Goal: Task Accomplishment & Management: Complete application form

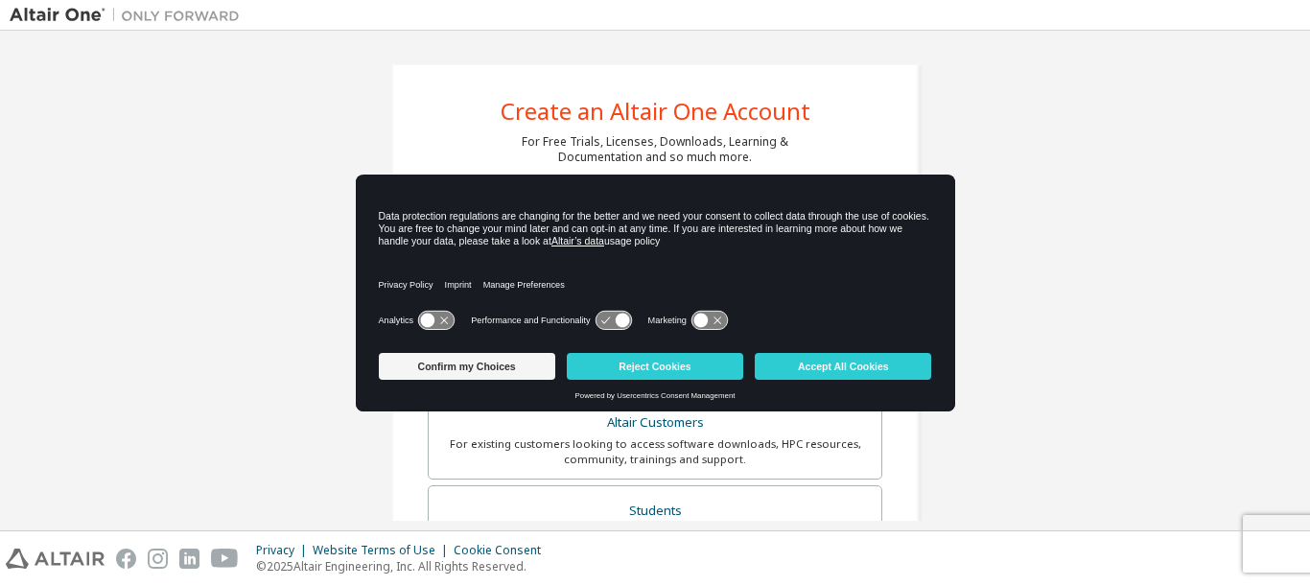
scroll to position [192, 0]
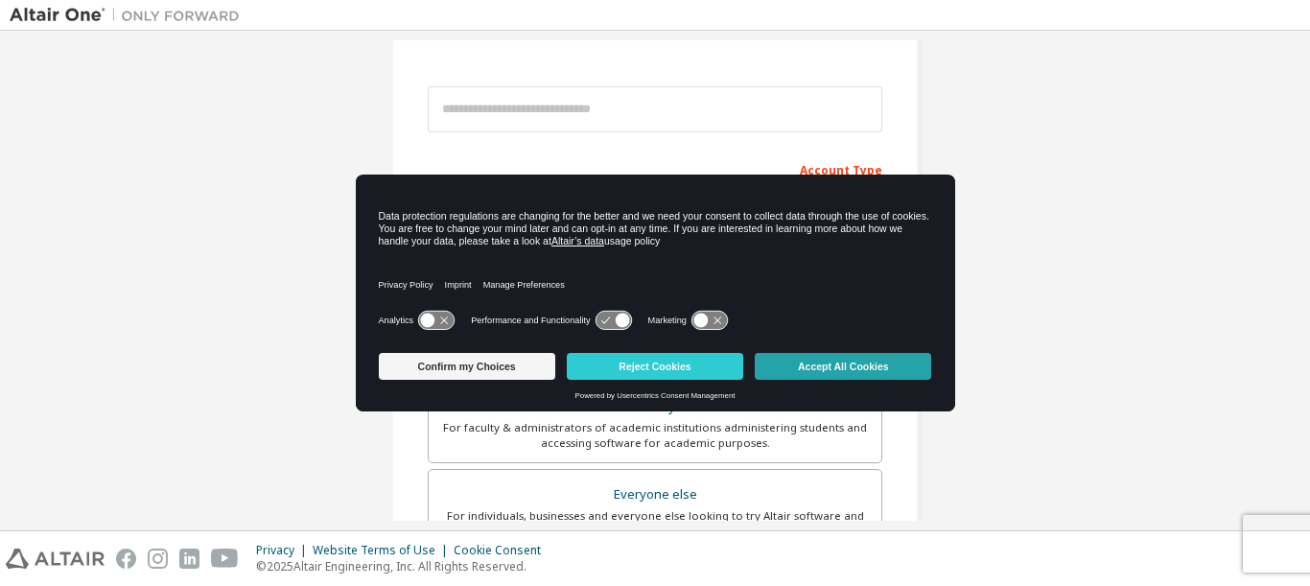
click at [796, 367] on button "Accept All Cookies" at bounding box center [843, 366] width 177 height 27
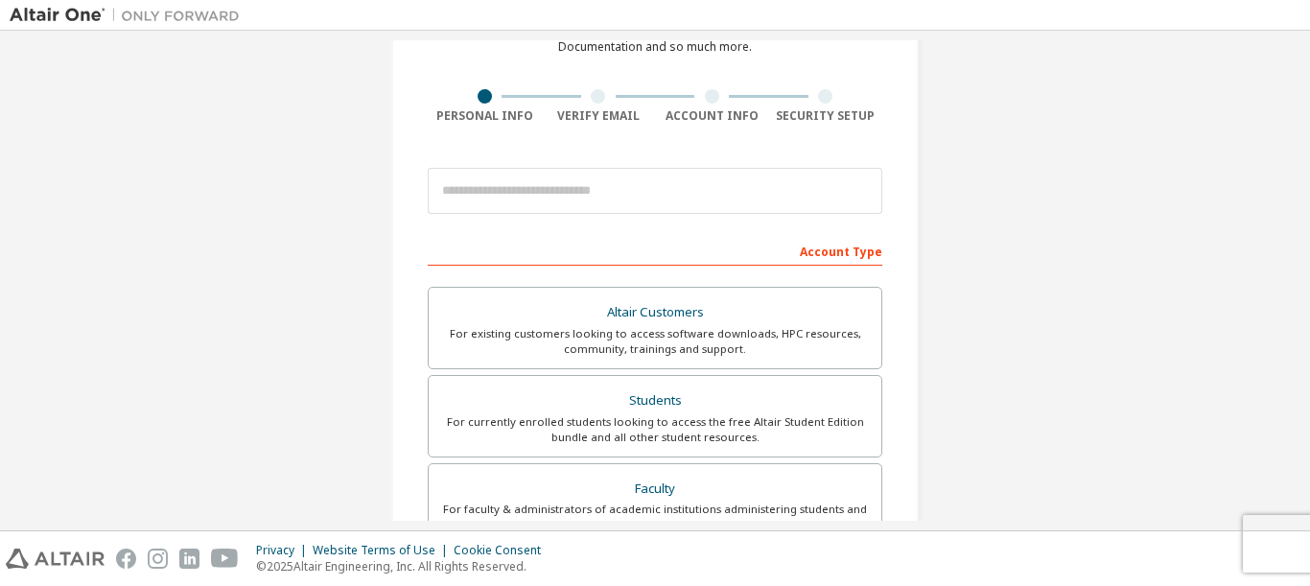
scroll to position [0, 0]
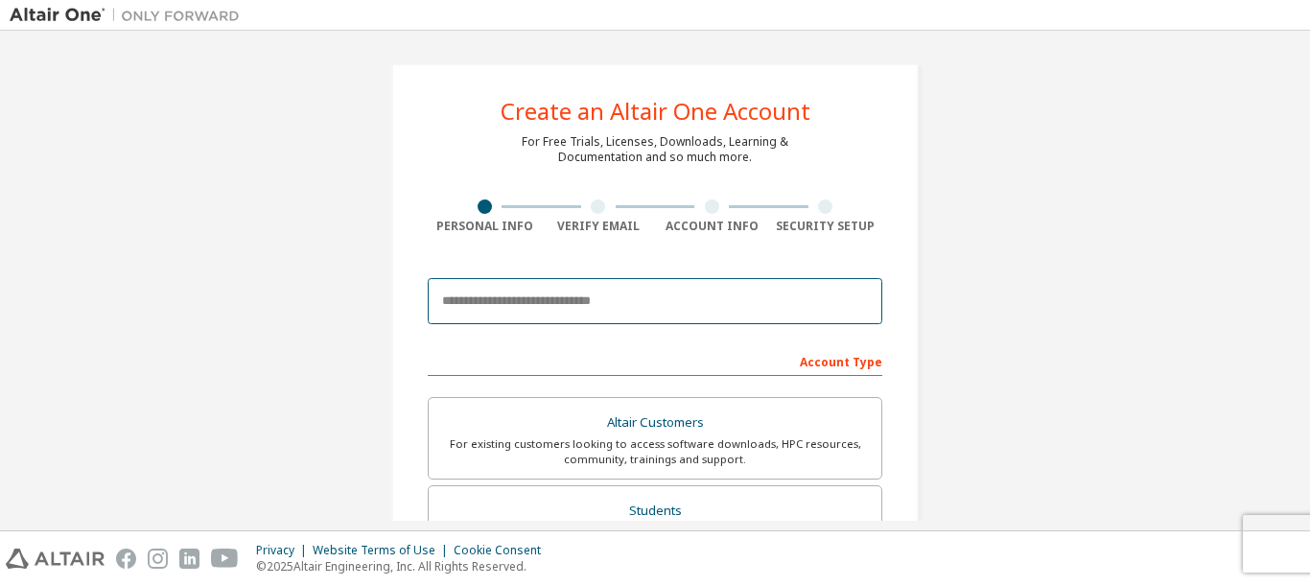
click at [594, 293] on input "email" at bounding box center [655, 301] width 455 height 46
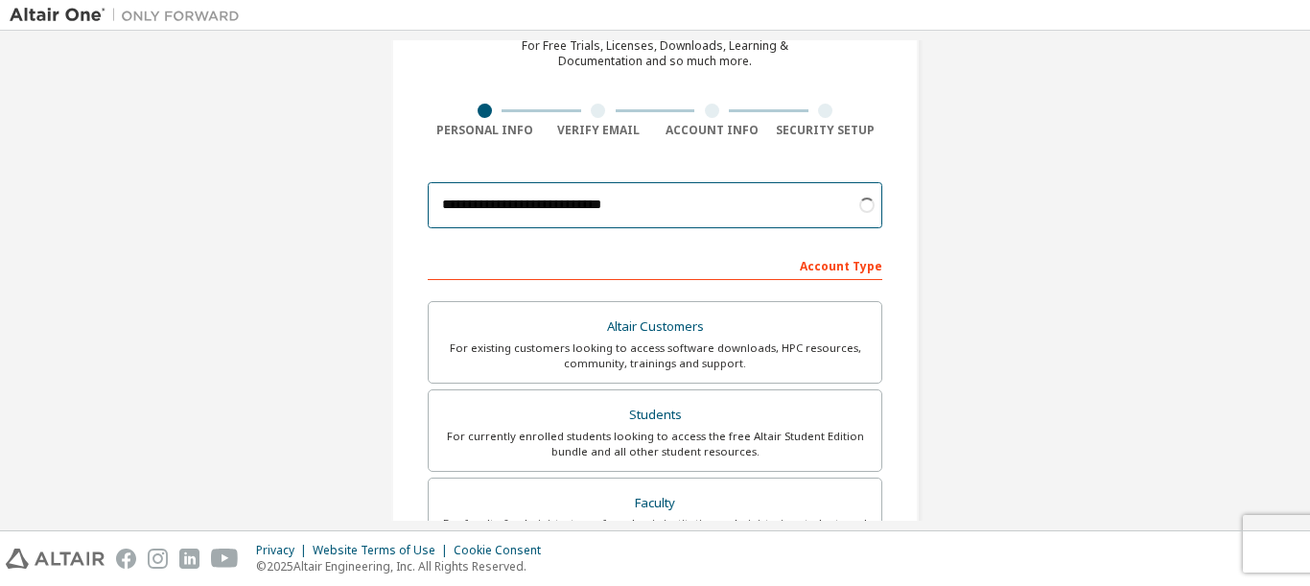
scroll to position [192, 0]
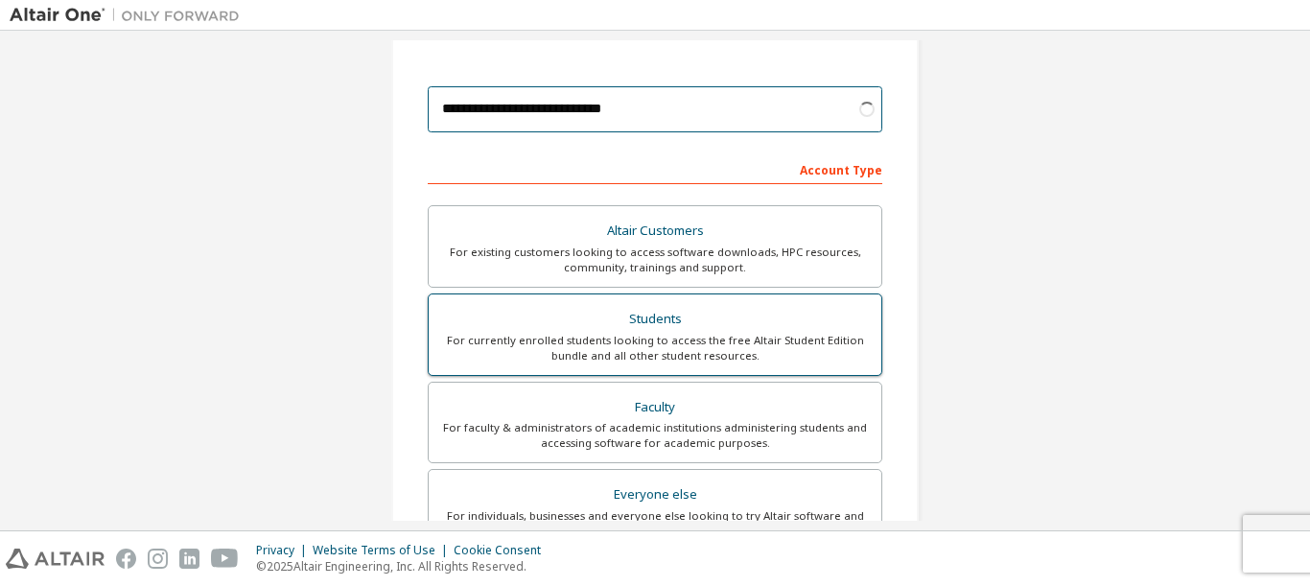
type input "**********"
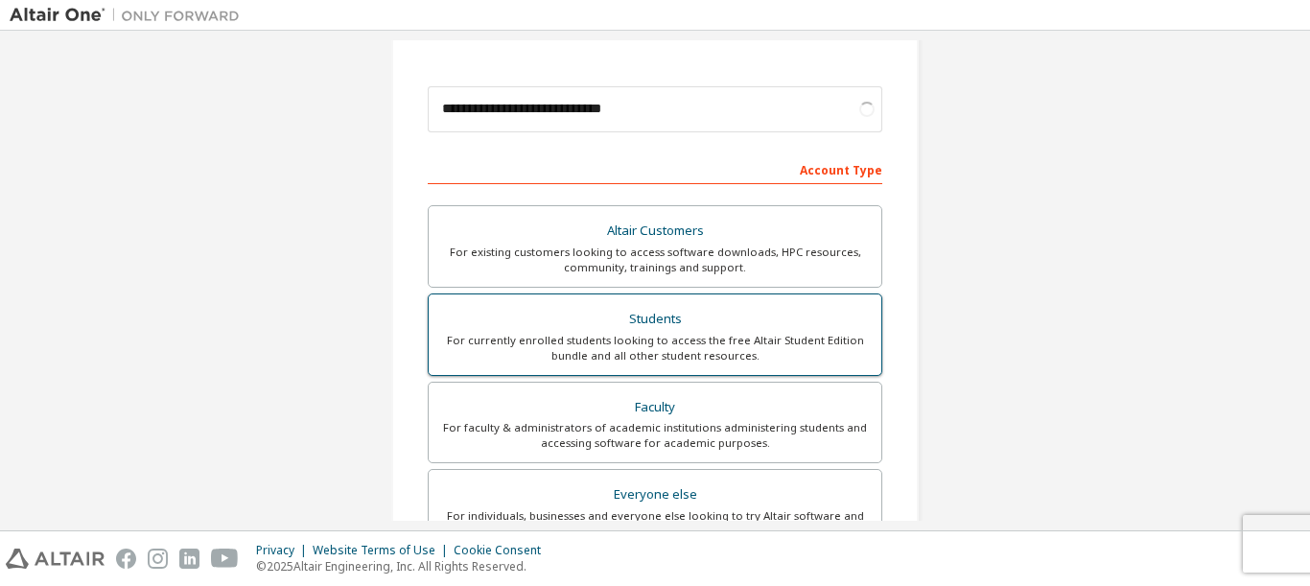
click at [658, 328] on div "Students" at bounding box center [655, 319] width 430 height 27
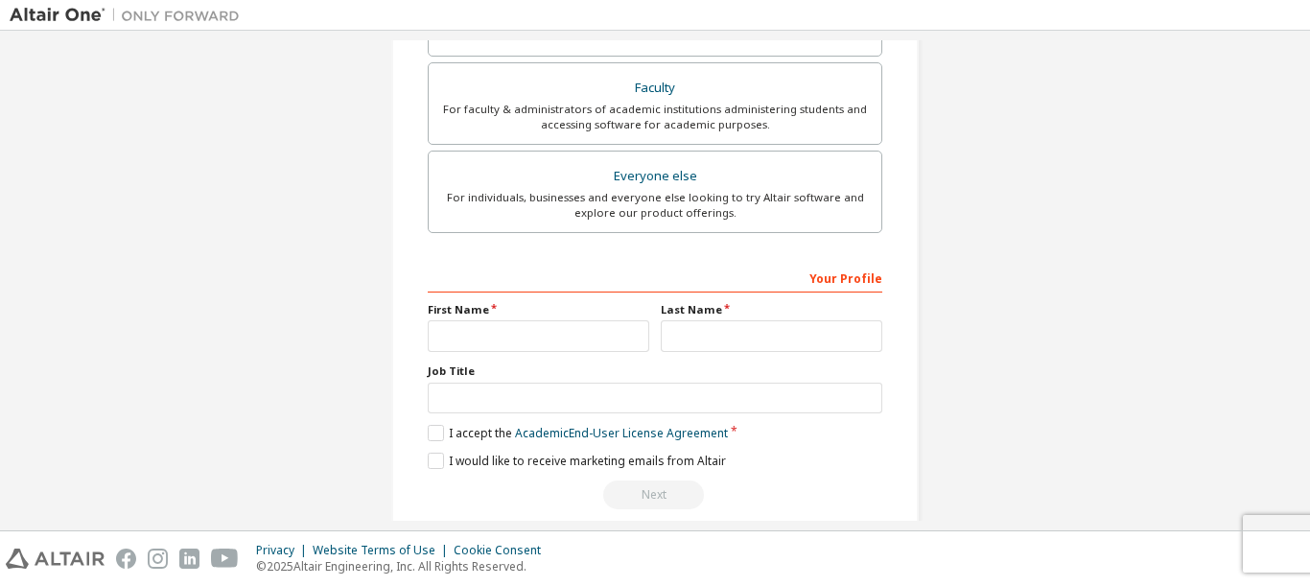
scroll to position [601, 0]
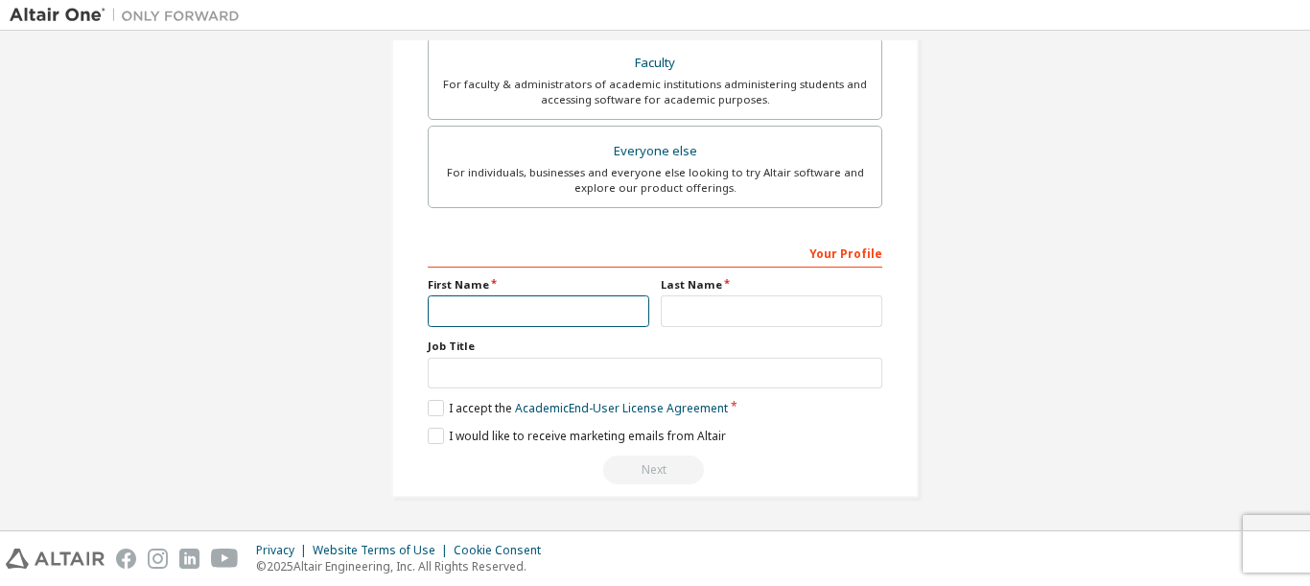
click at [565, 312] on input "text" at bounding box center [539, 311] width 222 height 32
type input "*******"
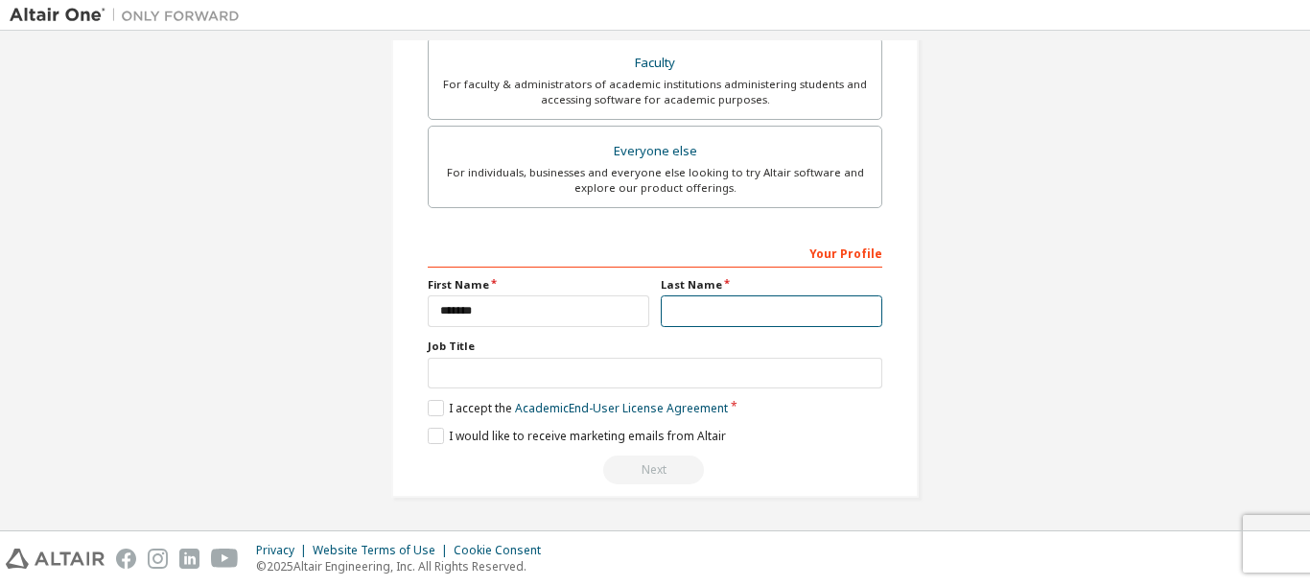
click at [747, 322] on input "text" at bounding box center [772, 311] width 222 height 32
type input "******"
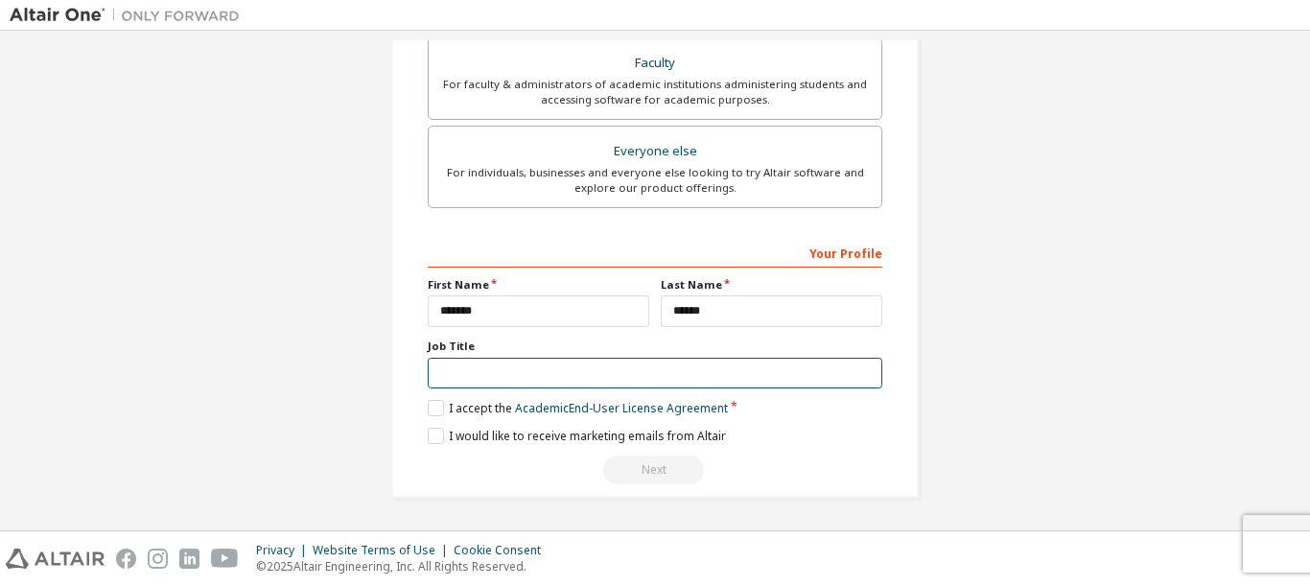
click at [444, 384] on input "text" at bounding box center [655, 374] width 455 height 32
type input "*********"
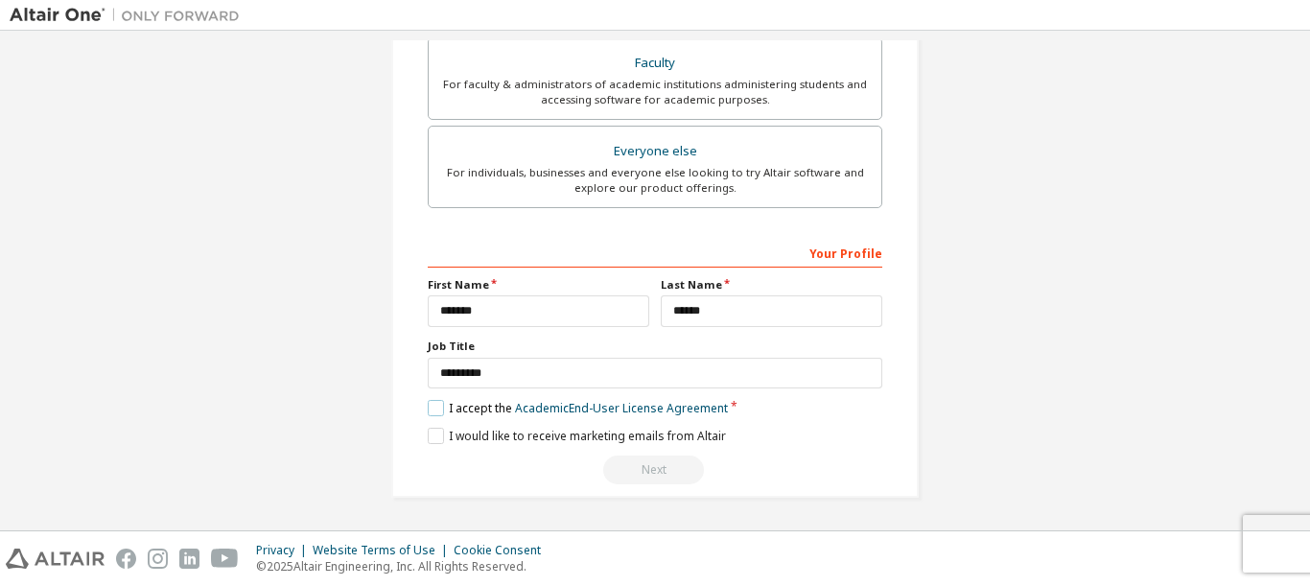
click at [434, 407] on label "I accept the Academic End-User License Agreement" at bounding box center [578, 408] width 300 height 16
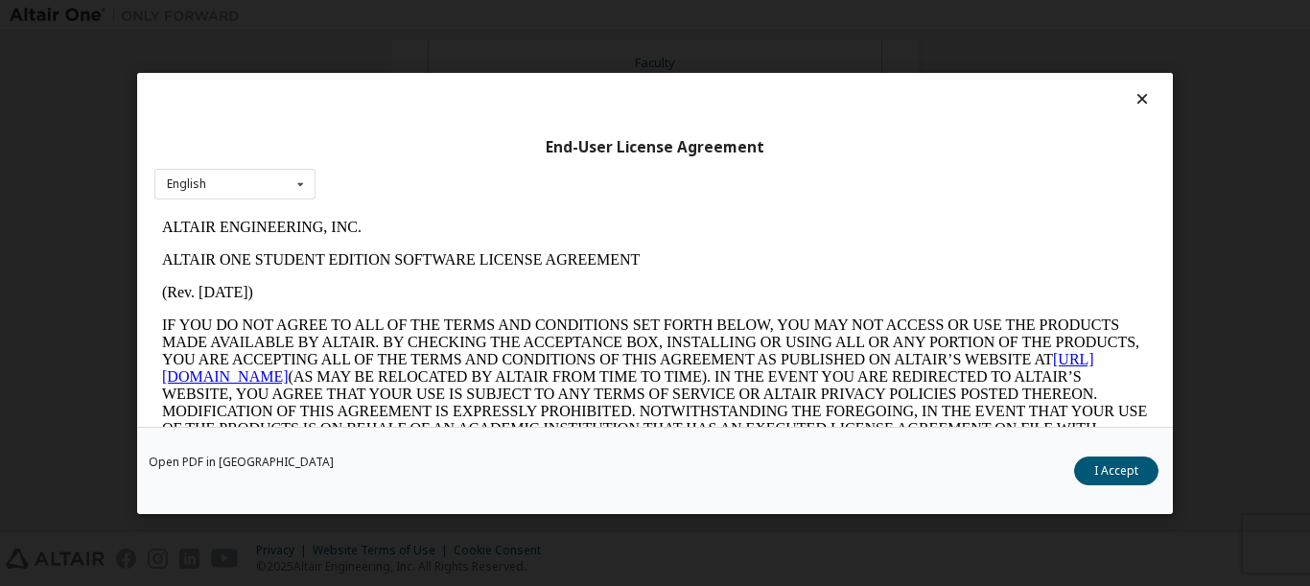
scroll to position [0, 0]
click at [1092, 470] on button "I Accept" at bounding box center [1116, 470] width 84 height 29
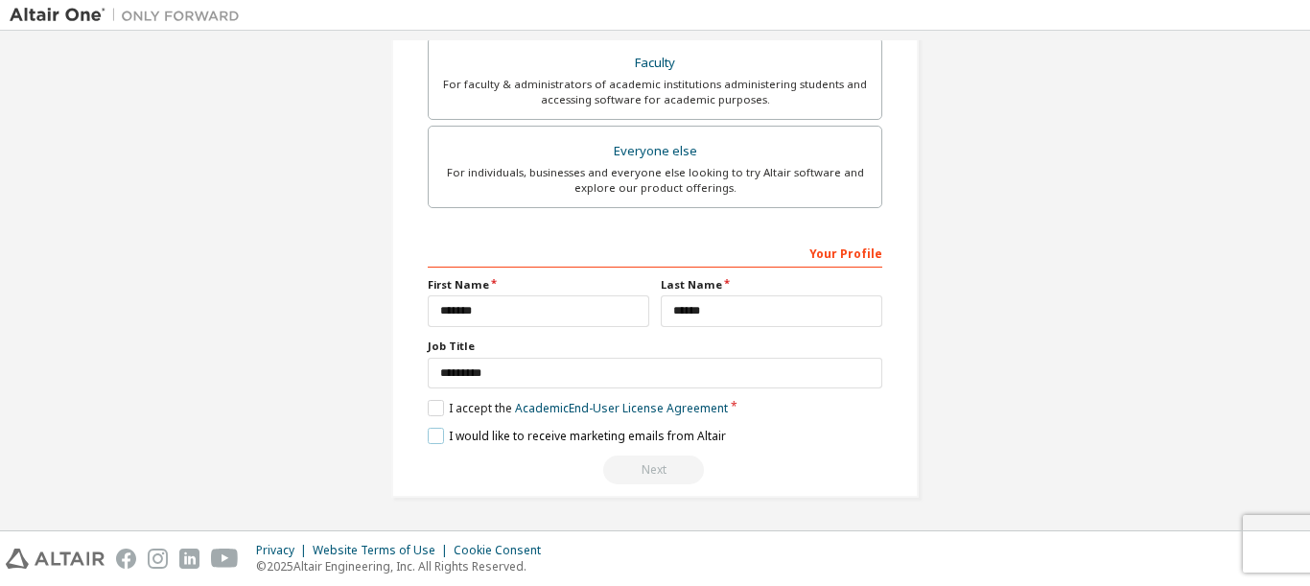
click at [428, 436] on label "I would like to receive marketing emails from Altair" at bounding box center [577, 436] width 298 height 16
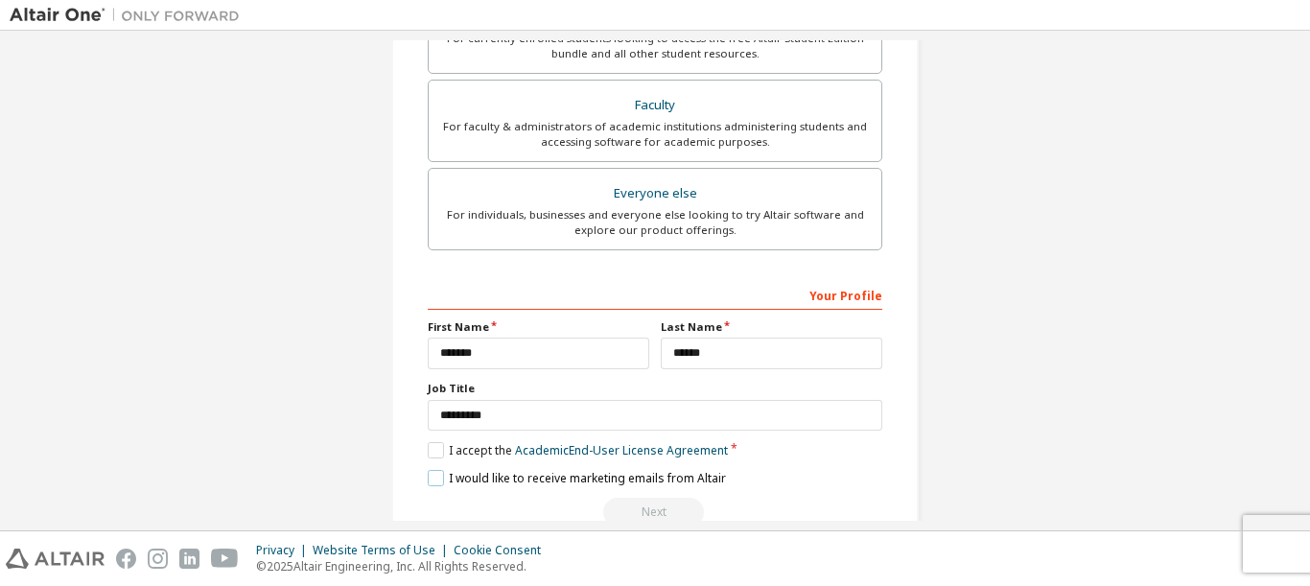
scroll to position [601, 0]
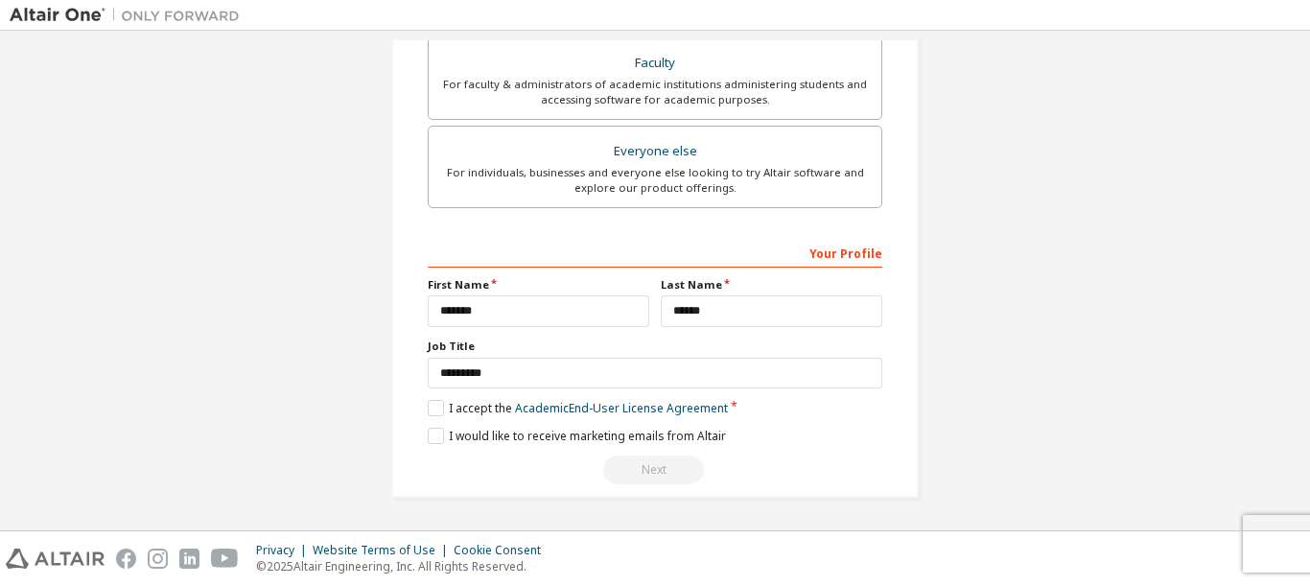
click at [649, 476] on div "Next" at bounding box center [655, 470] width 455 height 29
click at [661, 466] on div "Next" at bounding box center [655, 470] width 455 height 29
click at [620, 471] on div "Next" at bounding box center [655, 470] width 455 height 29
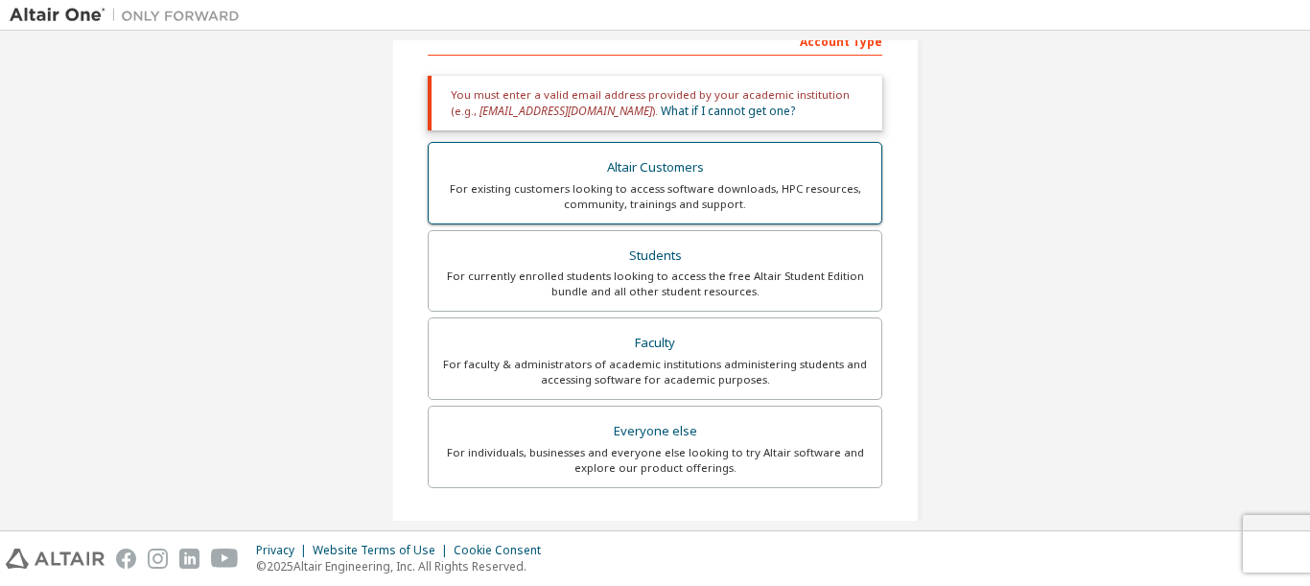
scroll to position [313, 0]
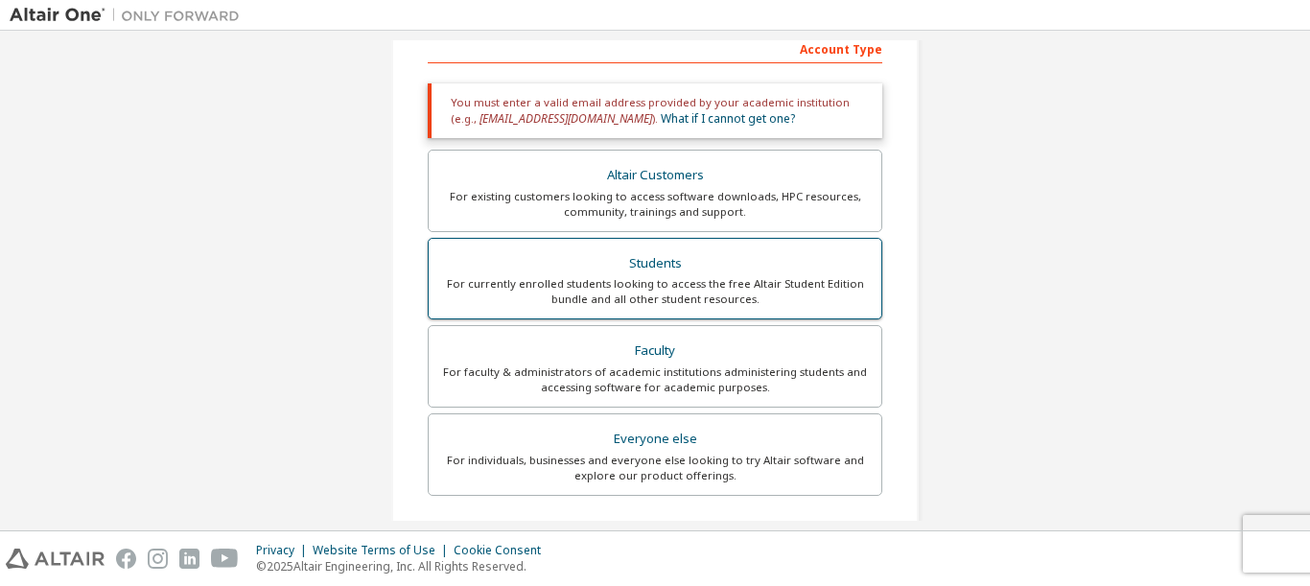
click at [689, 262] on div "Students" at bounding box center [655, 263] width 430 height 27
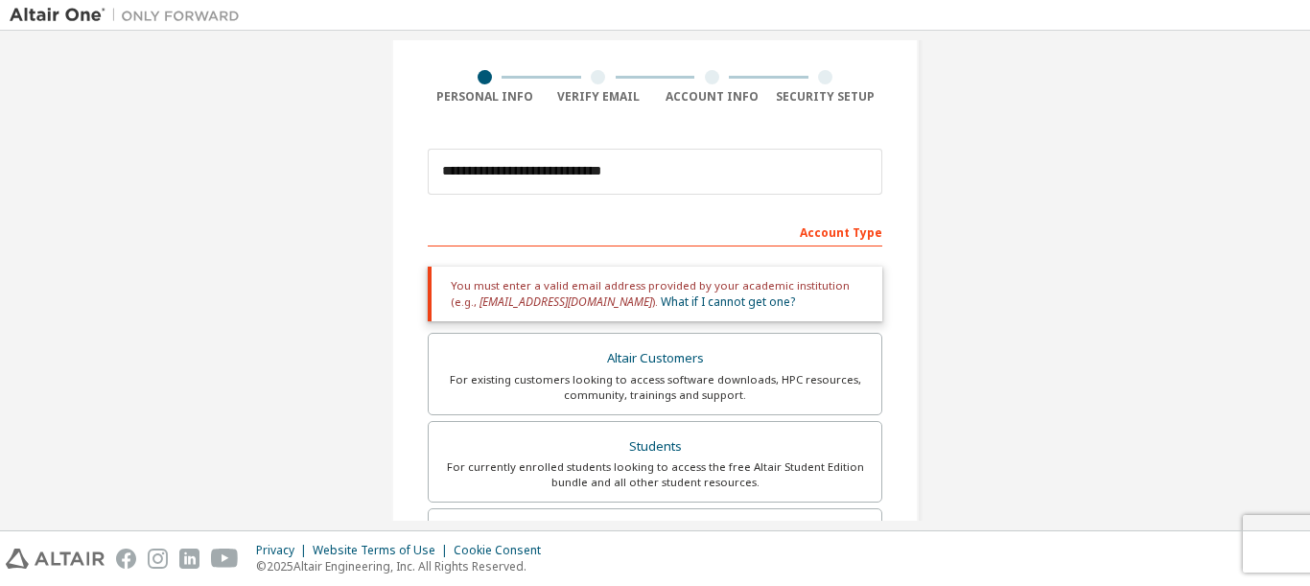
scroll to position [121, 0]
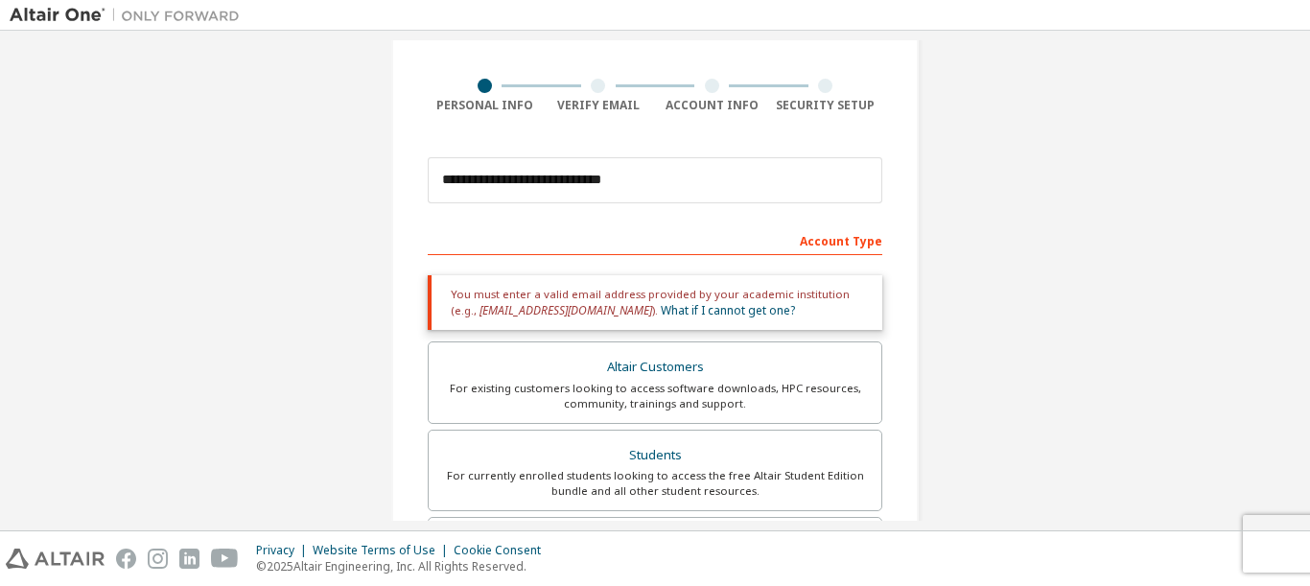
click at [591, 90] on div at bounding box center [598, 86] width 14 height 14
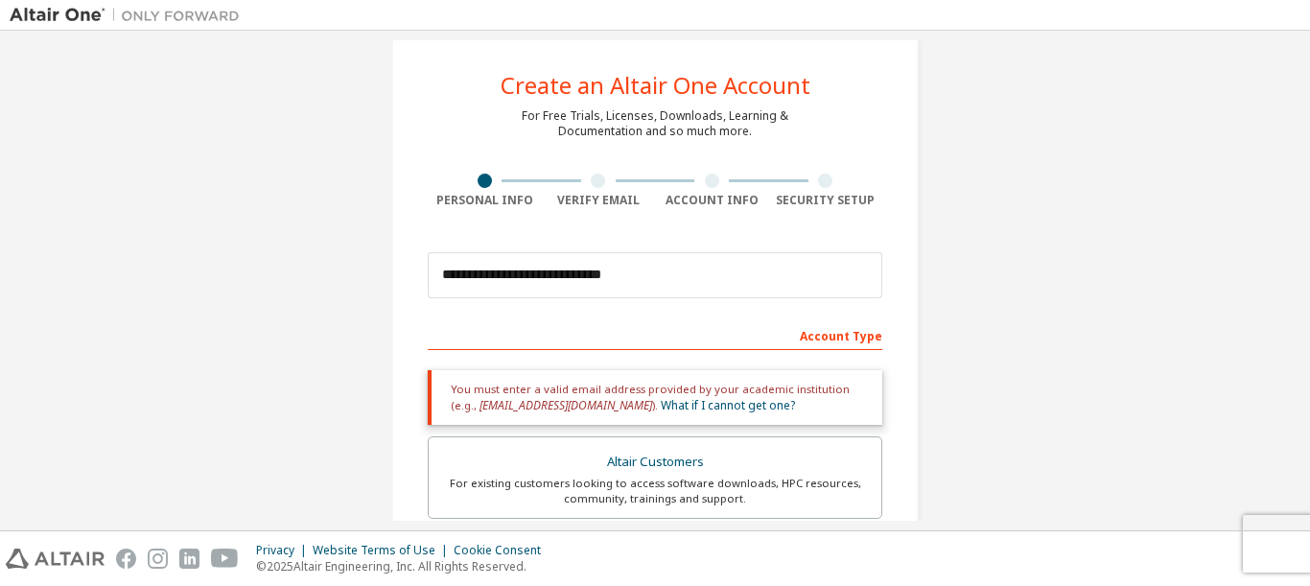
scroll to position [25, 0]
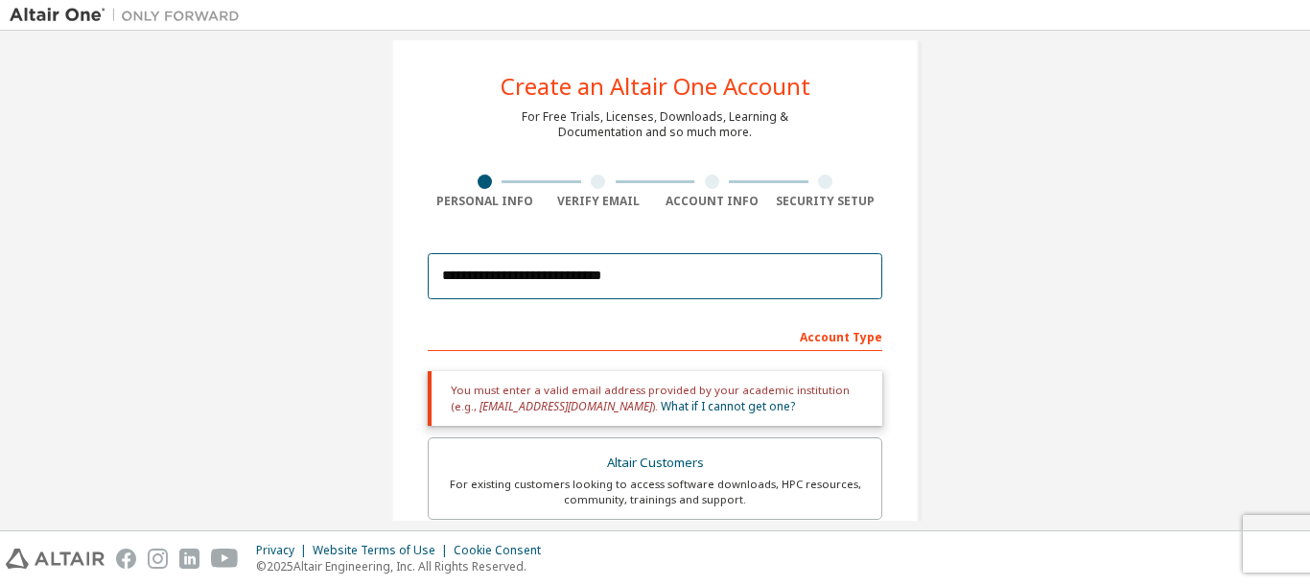
click at [627, 263] on input "**********" at bounding box center [655, 276] width 455 height 46
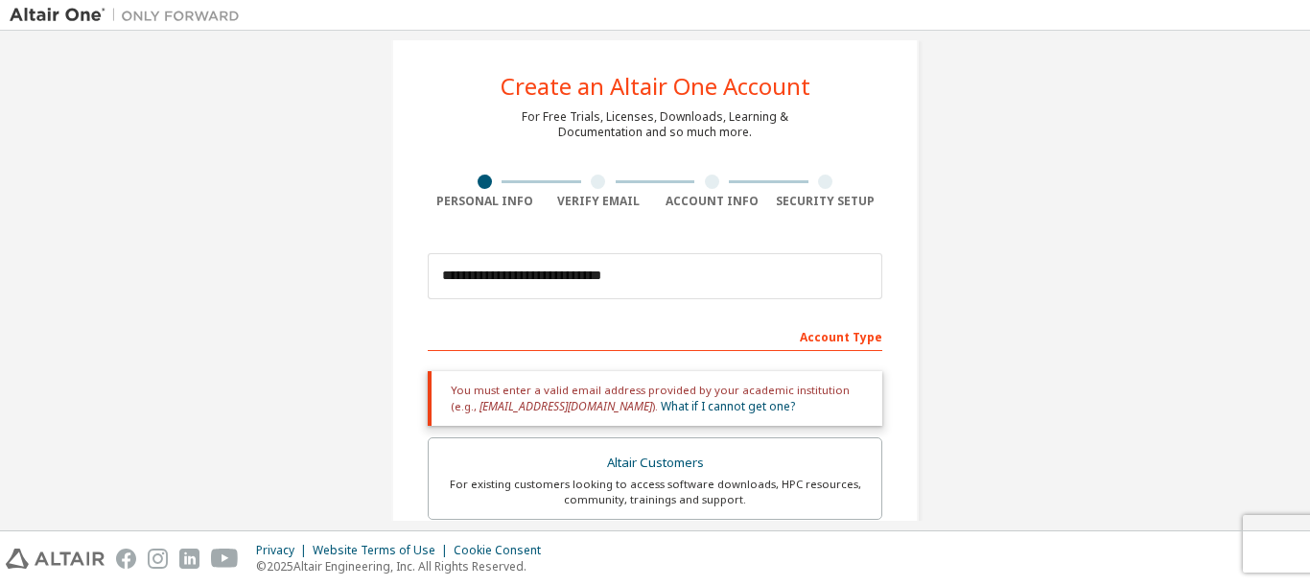
drag, startPoint x: 1125, startPoint y: 146, endPoint x: 1122, endPoint y: 157, distance: 11.9
click at [1122, 157] on div "**********" at bounding box center [655, 555] width 1291 height 1081
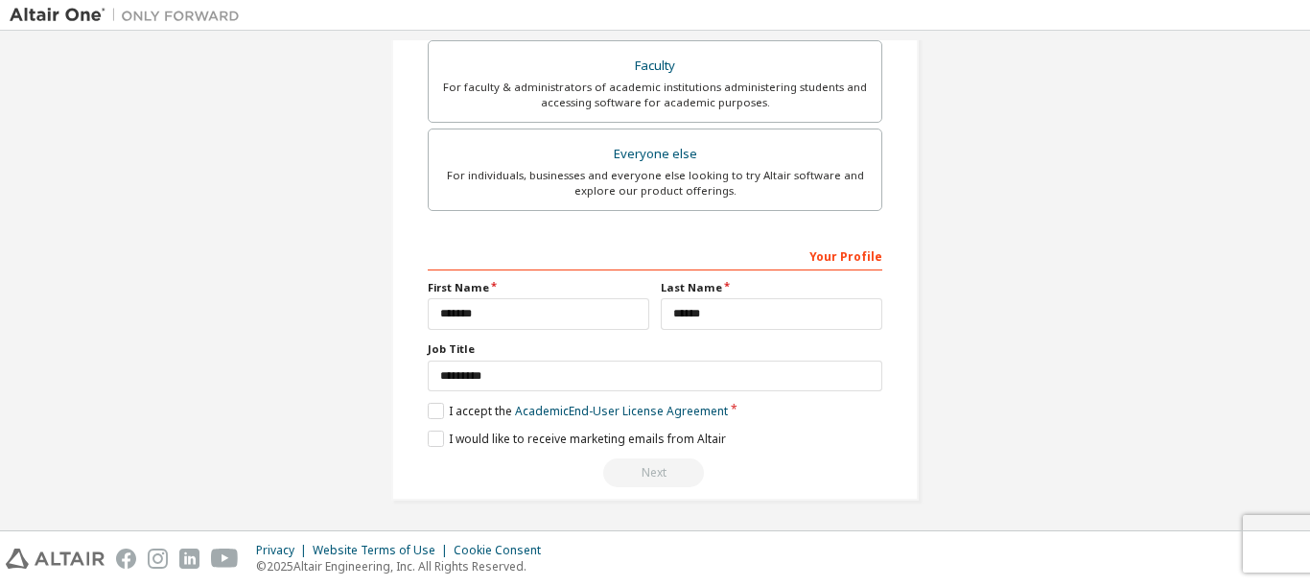
scroll to position [601, 0]
click at [633, 469] on div "Next" at bounding box center [655, 470] width 455 height 29
click at [634, 466] on div "Next" at bounding box center [655, 470] width 455 height 29
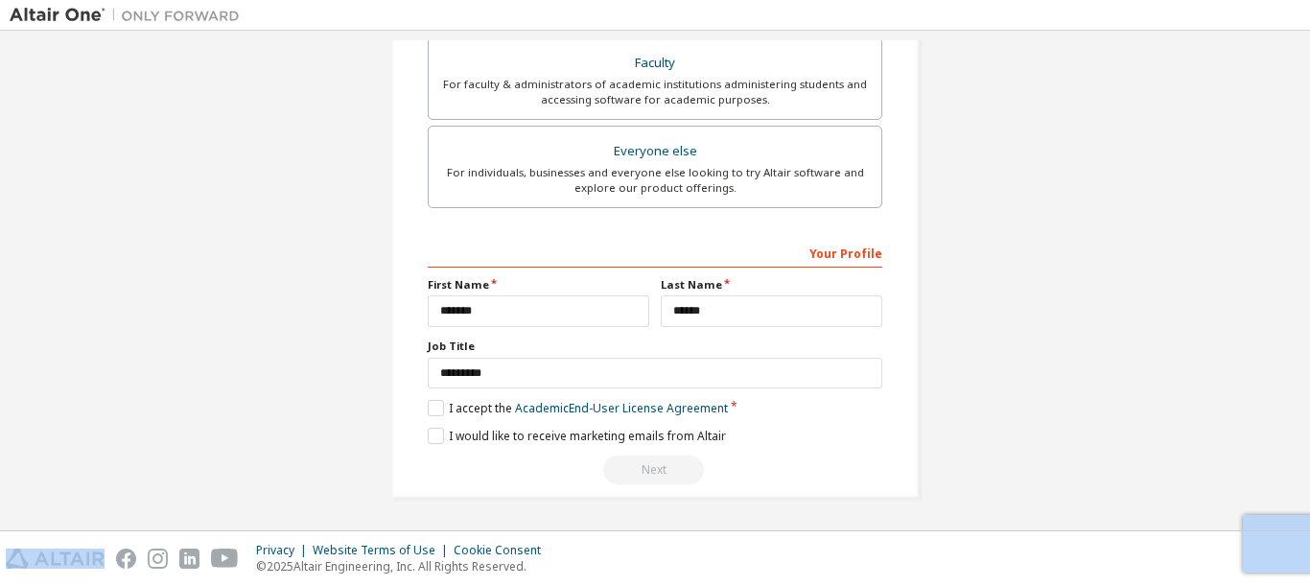
click at [635, 467] on div "Next" at bounding box center [655, 470] width 455 height 29
click at [641, 470] on div "Next" at bounding box center [655, 470] width 455 height 29
click at [644, 472] on div "Next" at bounding box center [655, 470] width 455 height 29
click at [647, 474] on div "Next" at bounding box center [655, 470] width 455 height 29
click at [648, 474] on div "Next" at bounding box center [655, 470] width 455 height 29
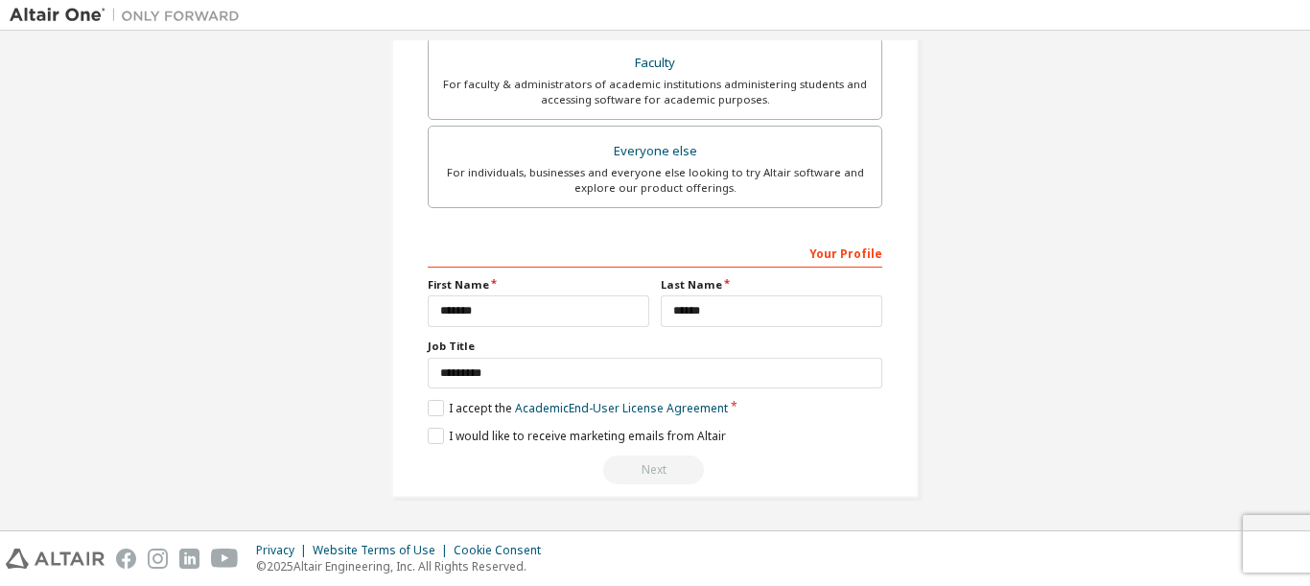
click at [648, 474] on div "Next" at bounding box center [655, 470] width 455 height 29
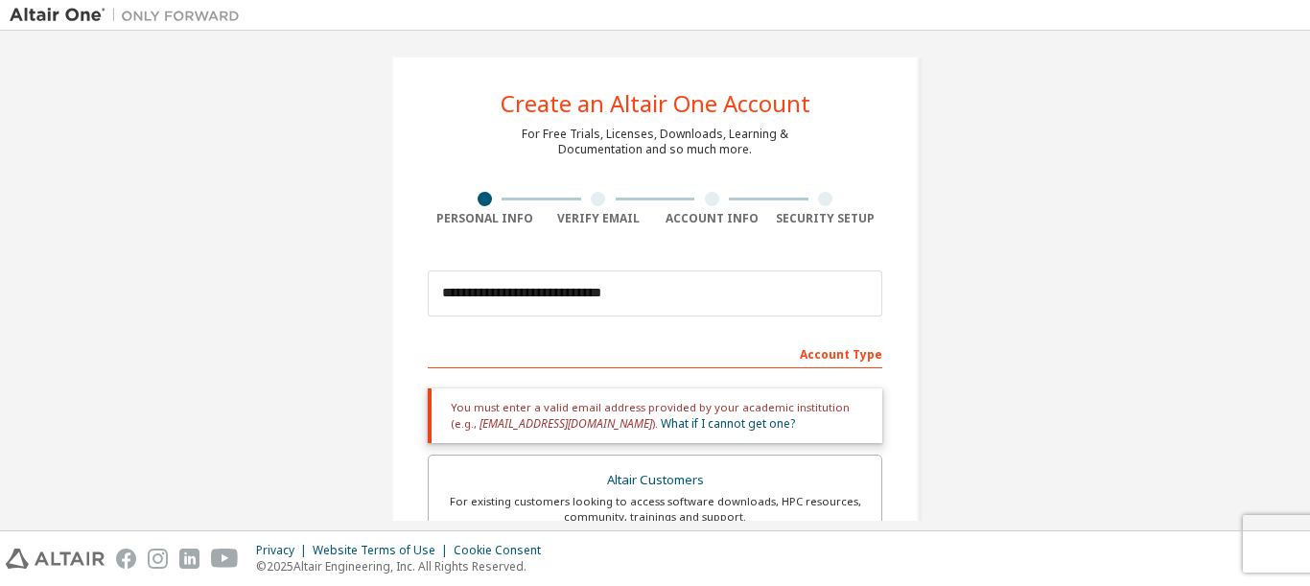
scroll to position [0, 0]
